Goal: Navigation & Orientation: Go to known website

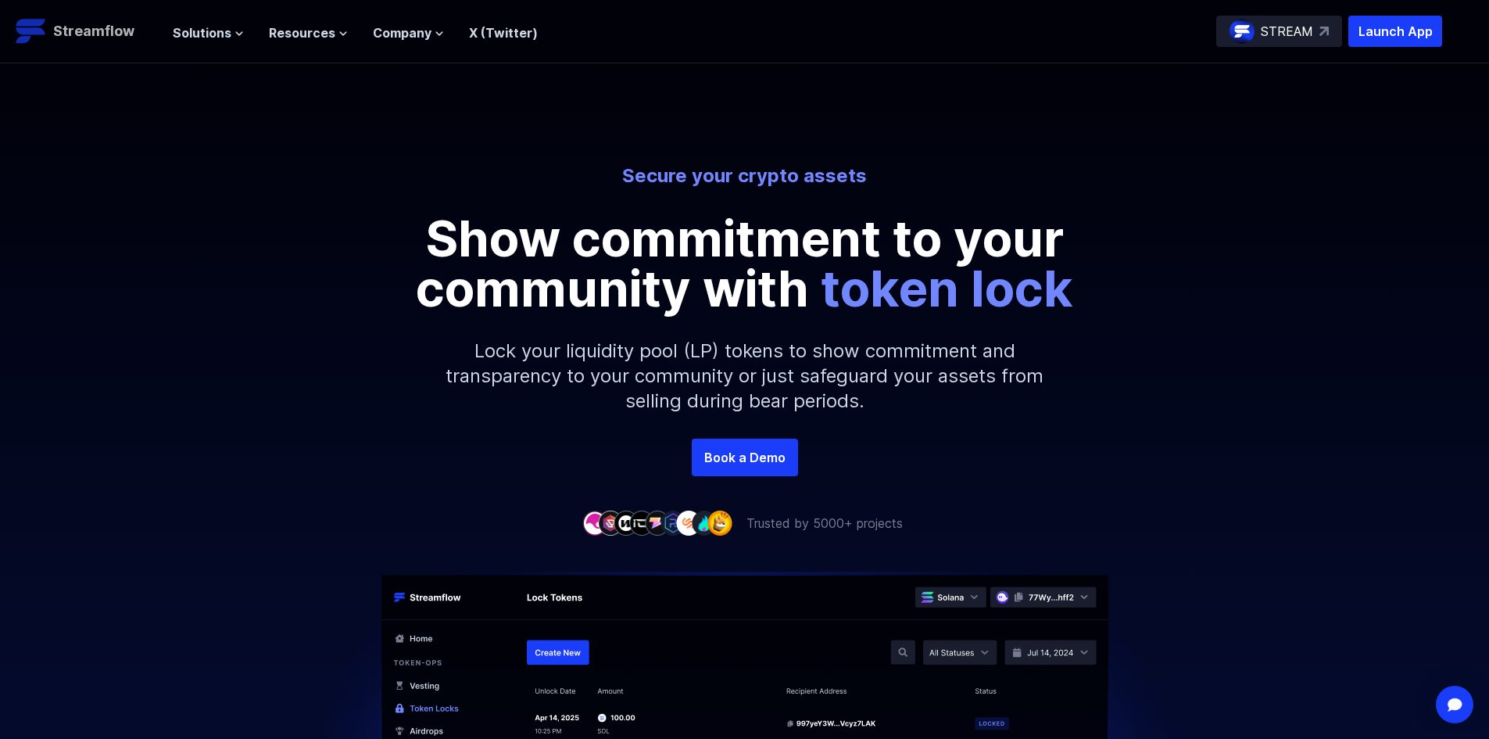
click at [96, 26] on p "Streamflow" at bounding box center [93, 31] width 81 height 22
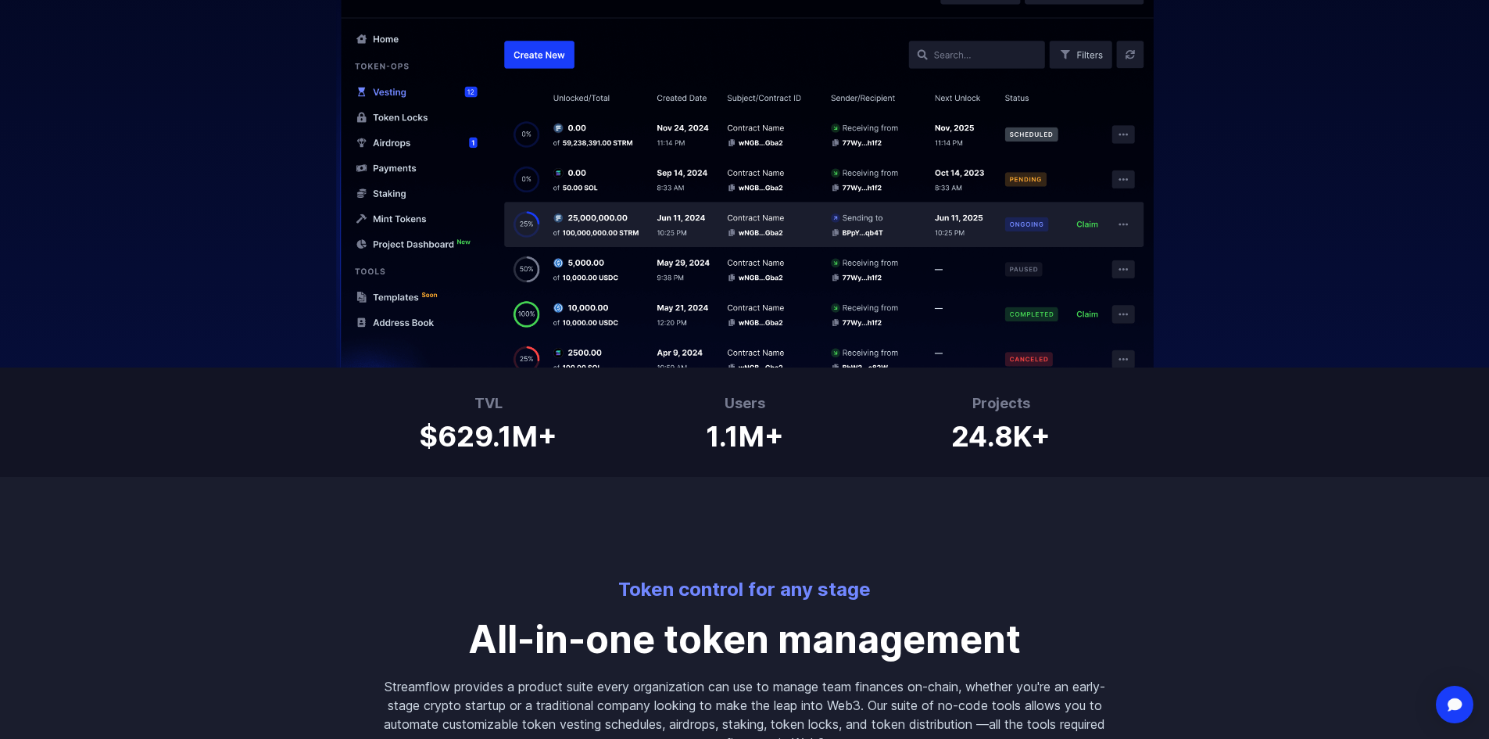
scroll to position [704, 0]
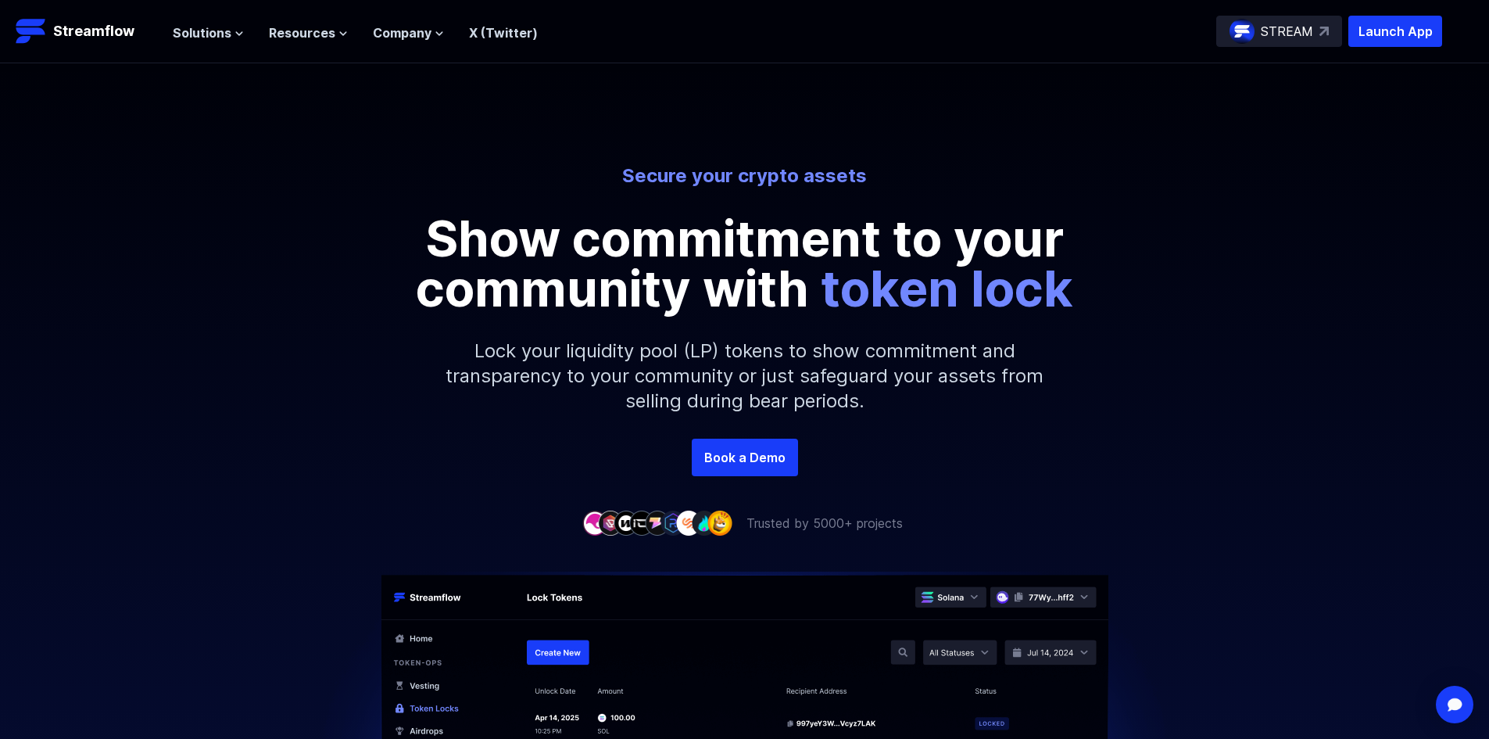
drag, startPoint x: 139, startPoint y: 114, endPoint x: 125, endPoint y: 116, distance: 14.2
click at [791, 448] on link "Book a Demo" at bounding box center [745, 458] width 106 height 38
click at [177, 38] on span "Solutions" at bounding box center [202, 32] width 59 height 19
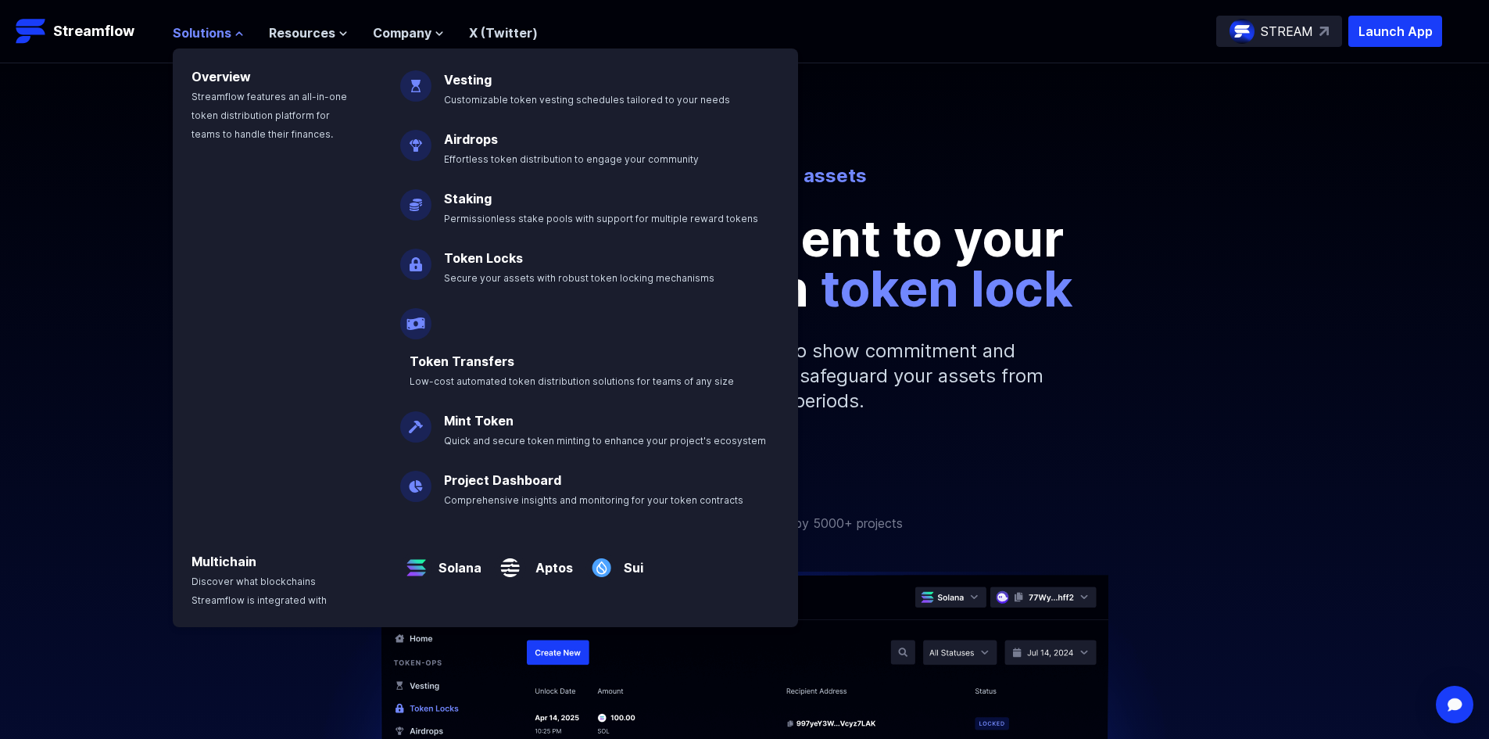
click at [210, 38] on span "Solutions" at bounding box center [202, 32] width 59 height 19
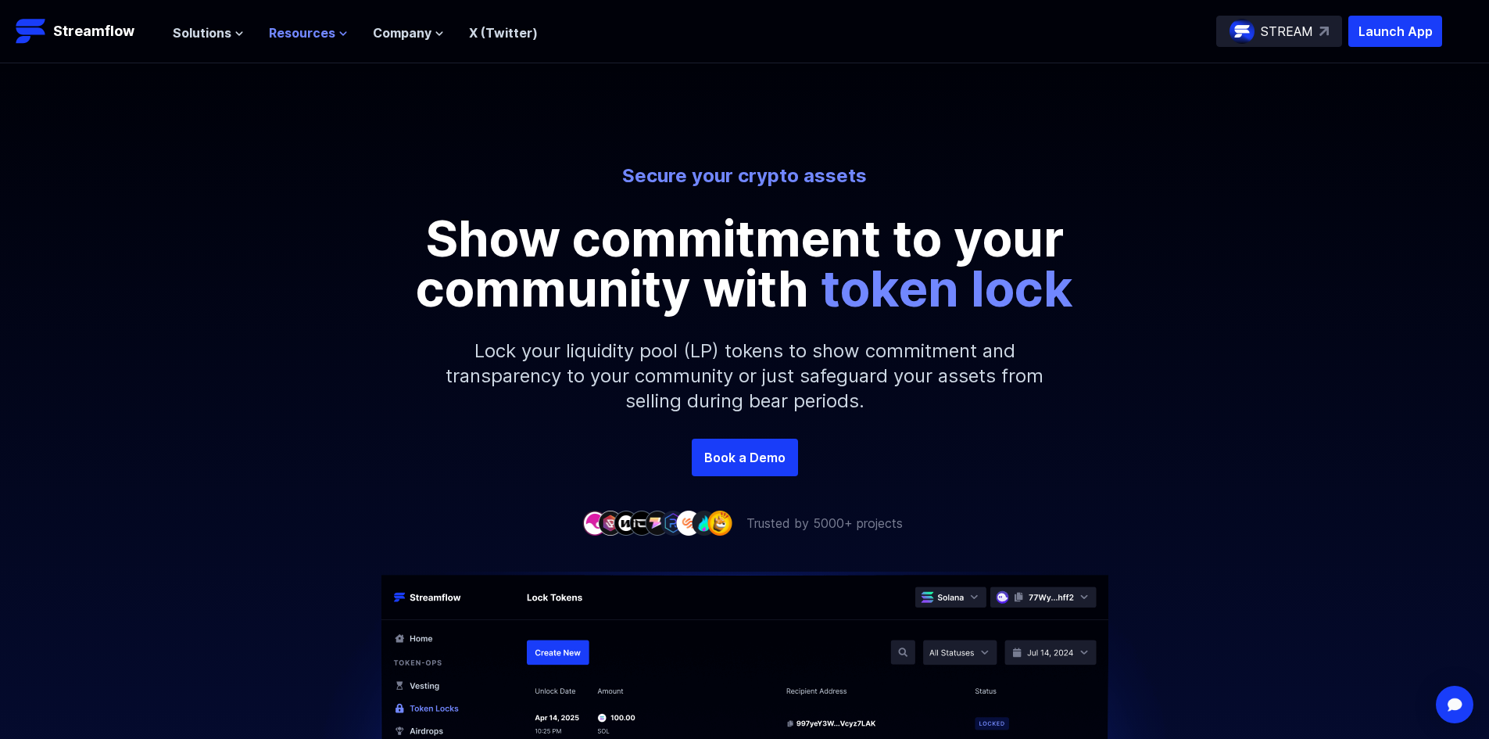
click at [279, 33] on span "Resources" at bounding box center [302, 32] width 66 height 19
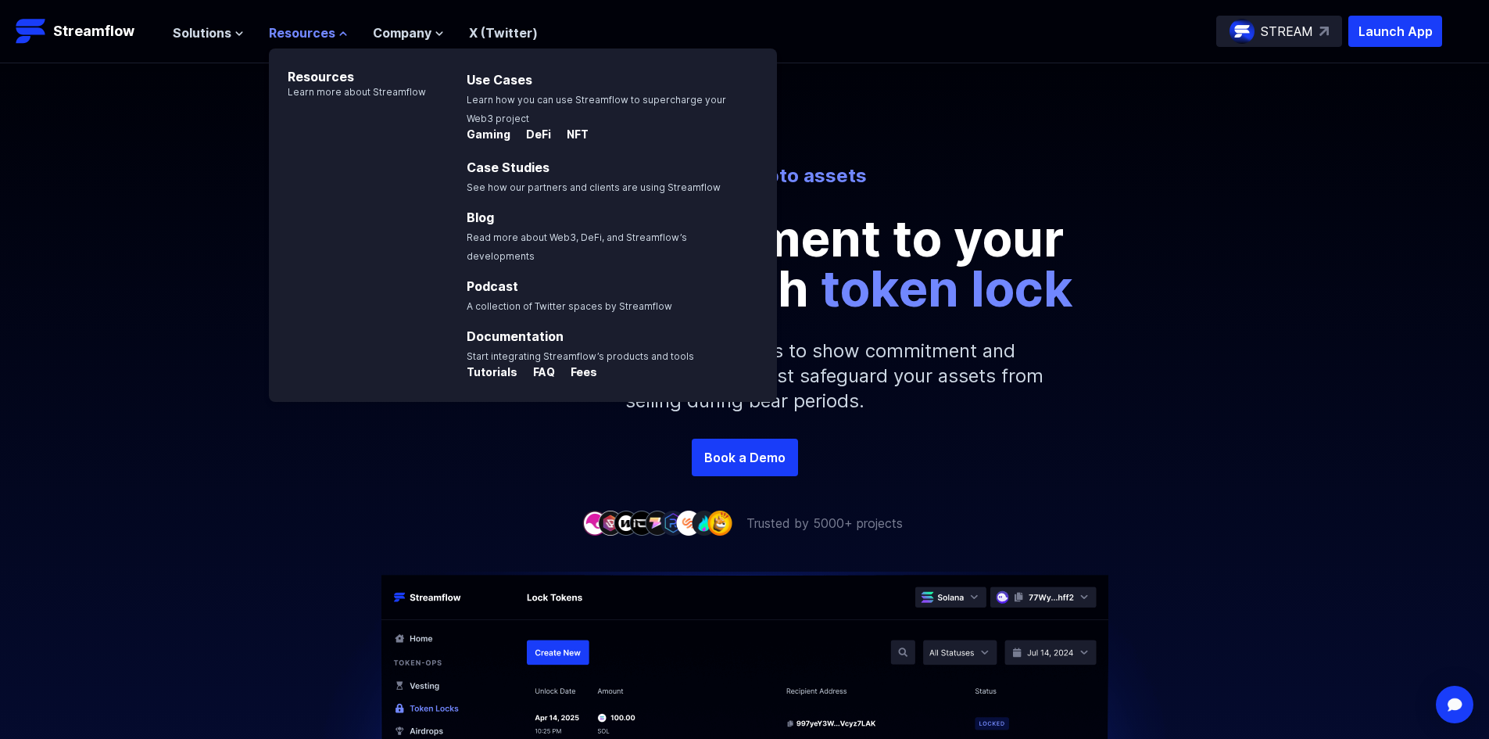
click at [330, 24] on span "Resources" at bounding box center [302, 32] width 66 height 19
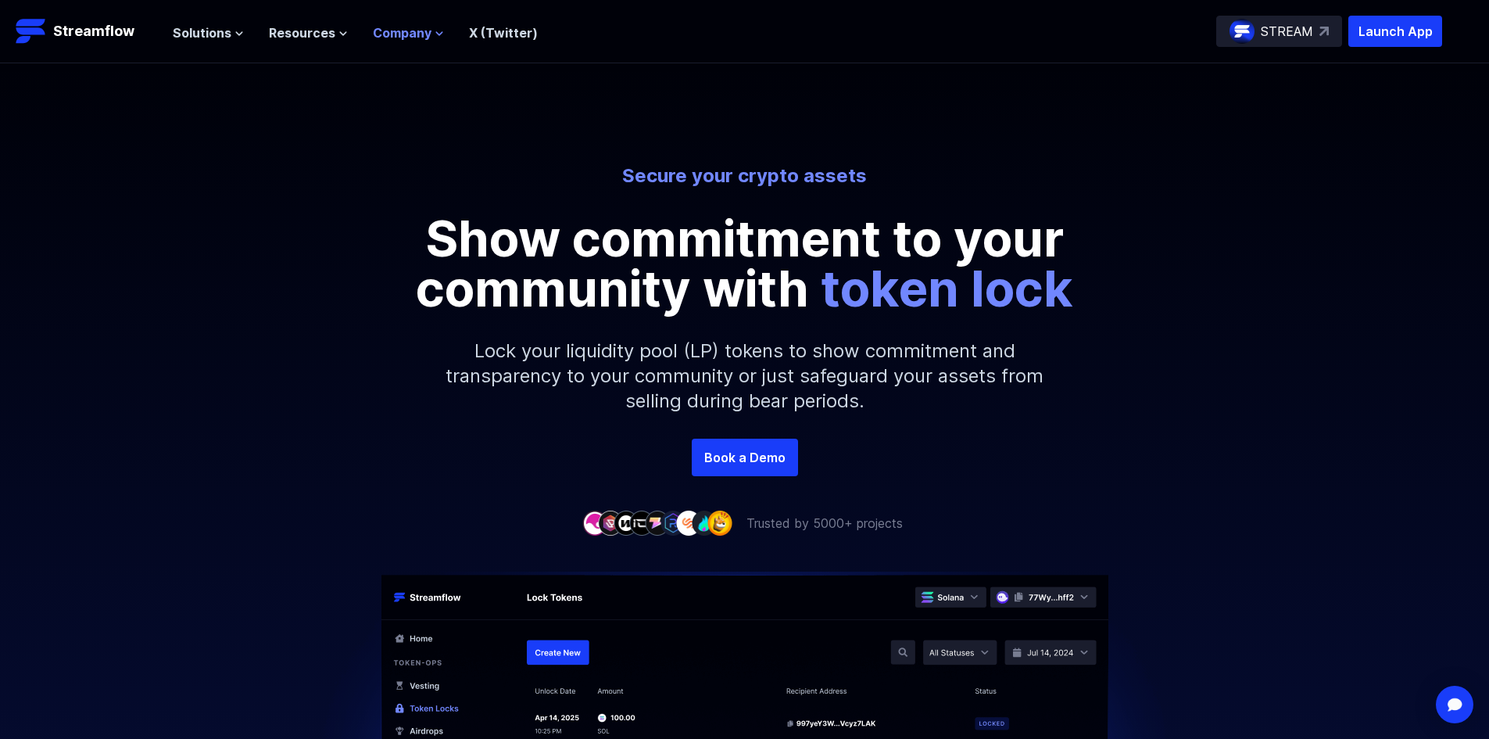
click at [405, 27] on span "Company" at bounding box center [402, 32] width 59 height 19
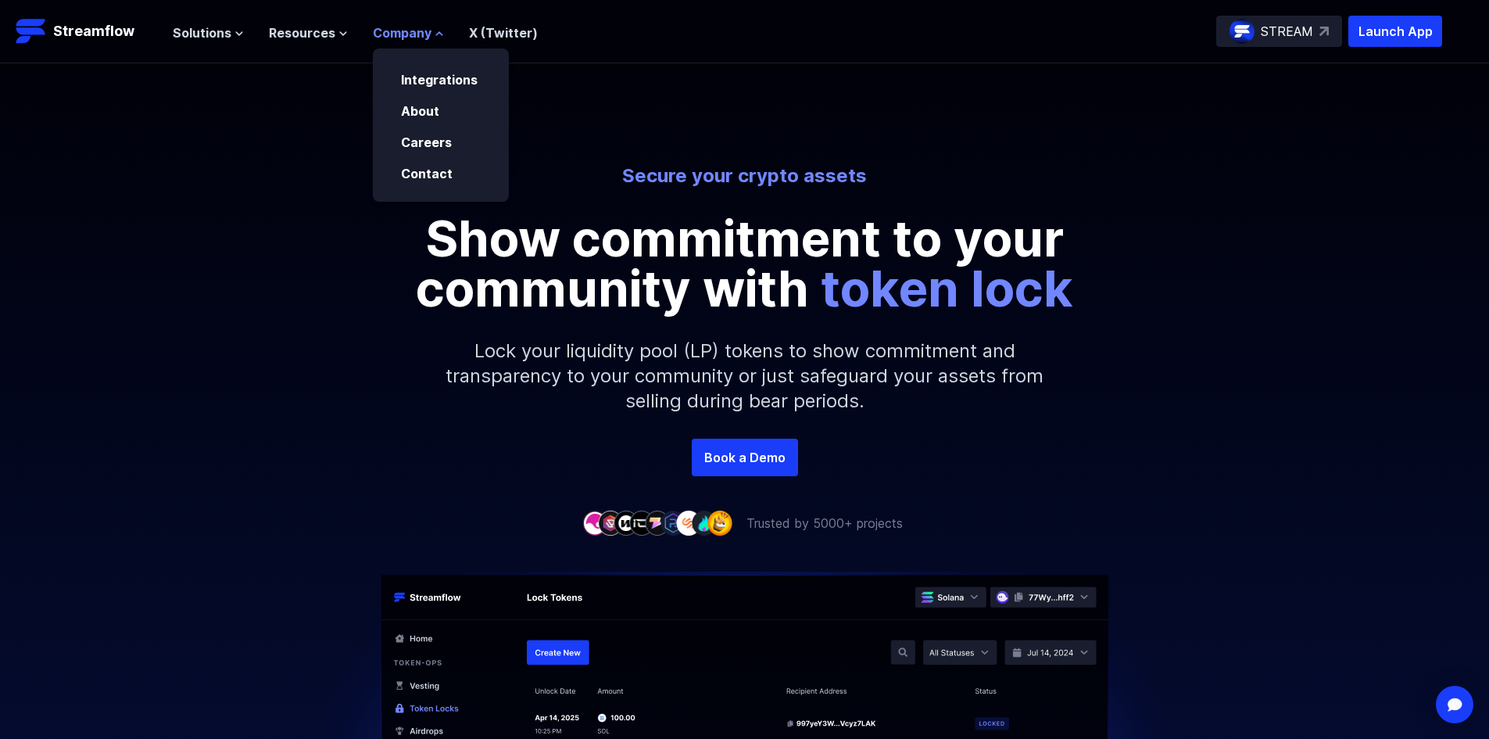
drag, startPoint x: 405, startPoint y: 27, endPoint x: 413, endPoint y: 30, distance: 8.4
click at [407, 29] on span "Company" at bounding box center [402, 32] width 59 height 19
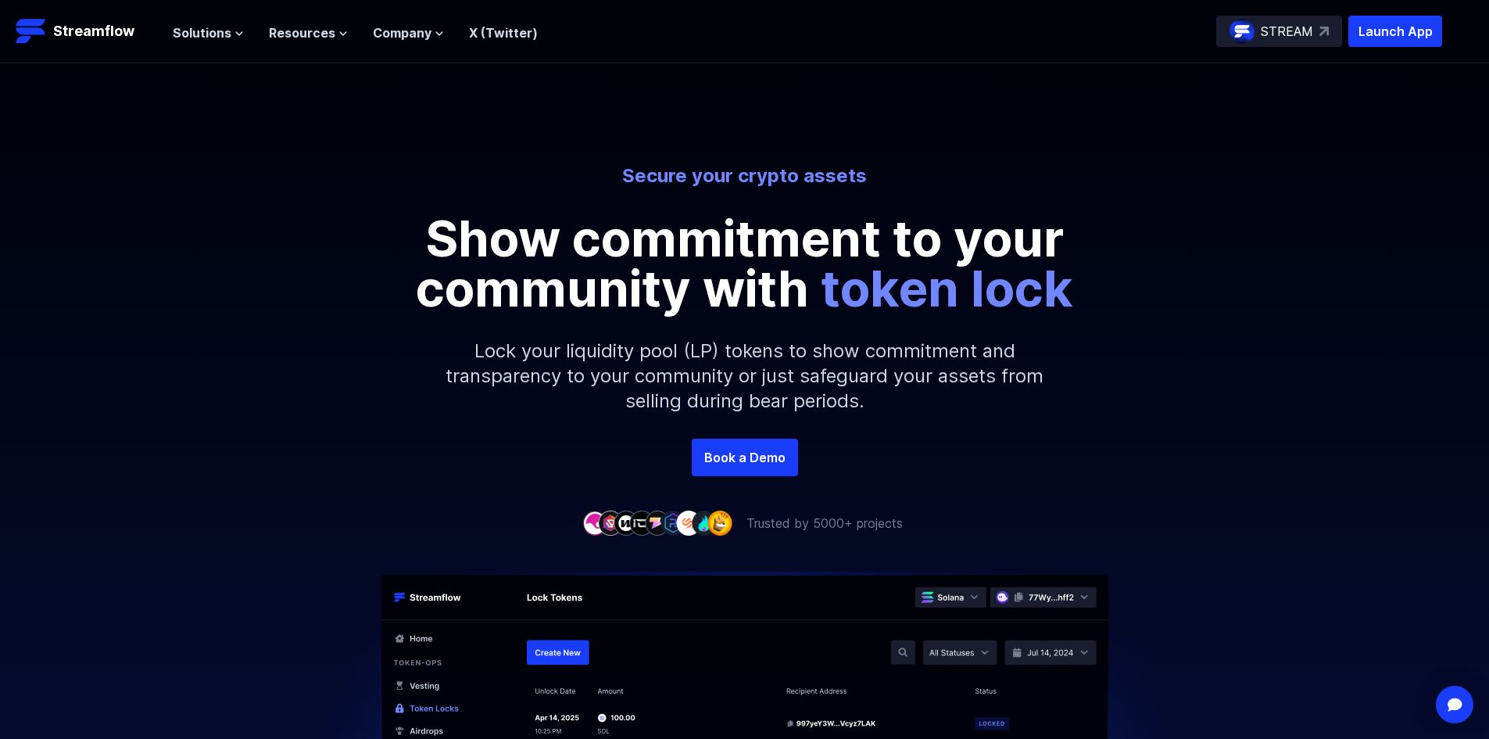
click at [491, 31] on link "X (Twitter)" at bounding box center [503, 33] width 69 height 16
click at [1332, 23] on div "STREAM" at bounding box center [1279, 31] width 126 height 31
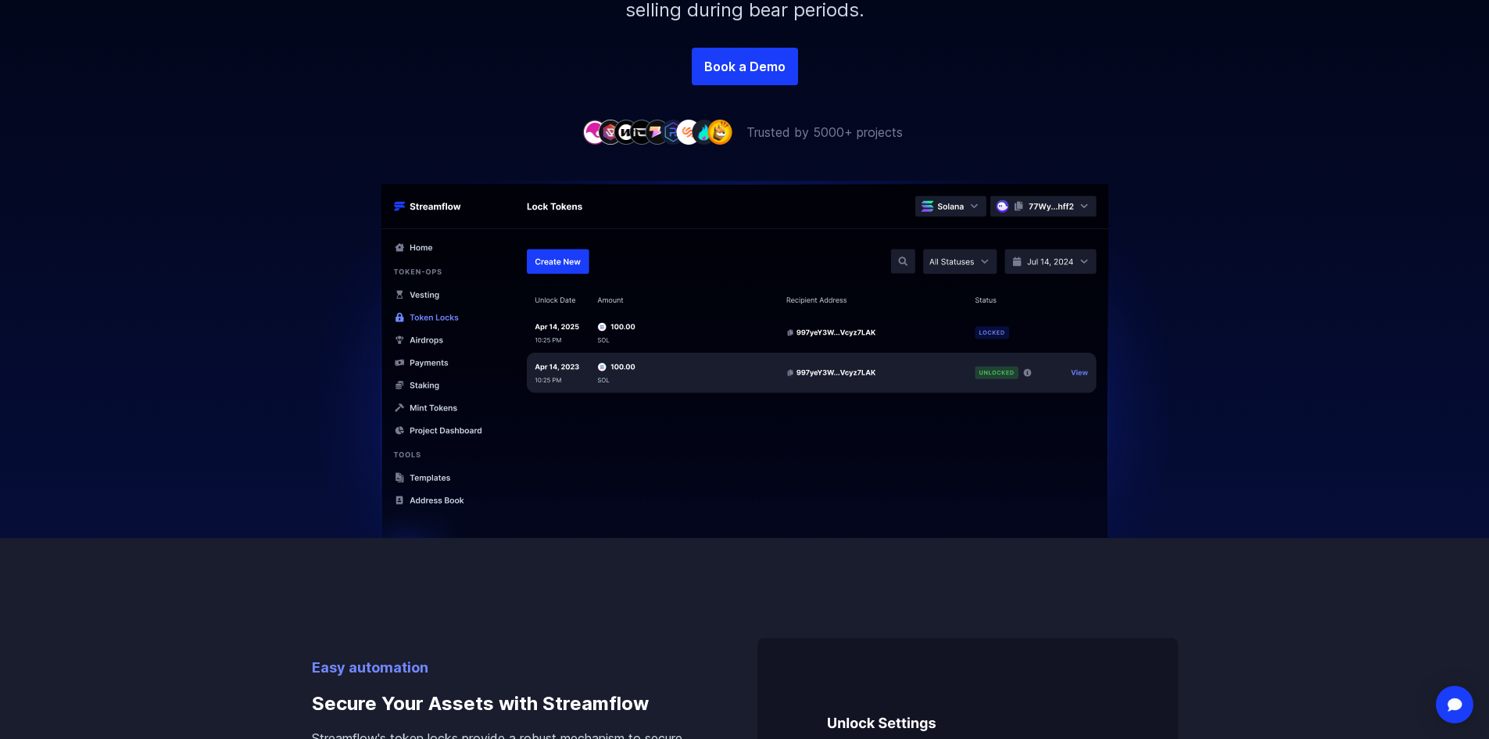
scroll to position [782, 0]
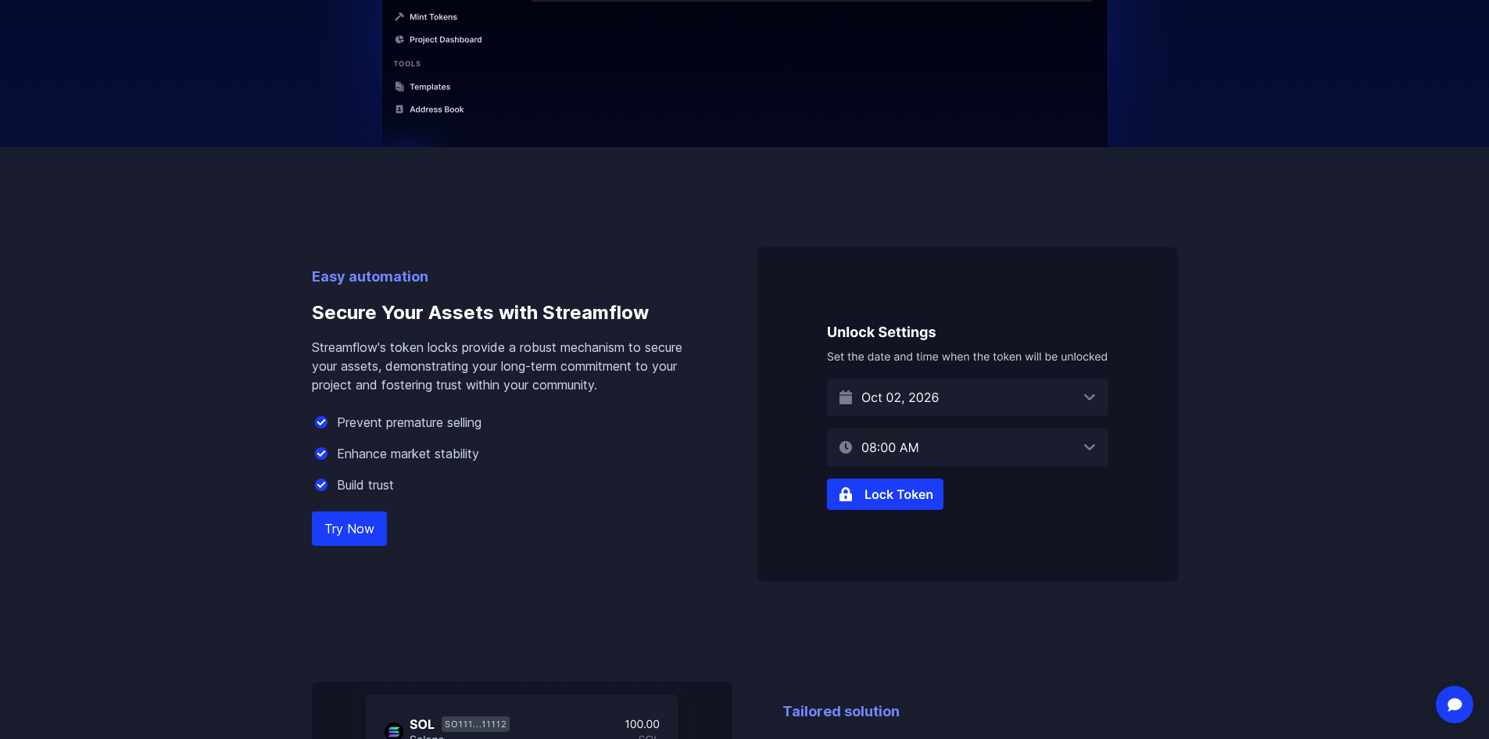
click at [335, 525] on link "Try Now" at bounding box center [349, 528] width 75 height 34
